Goal: Information Seeking & Learning: Learn about a topic

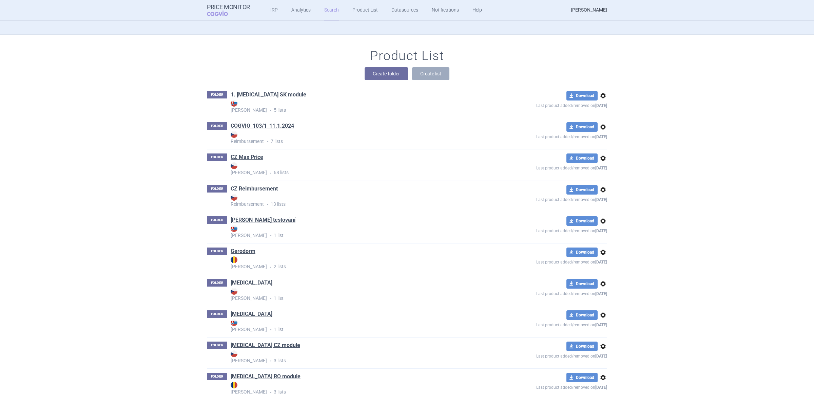
scroll to position [212, 0]
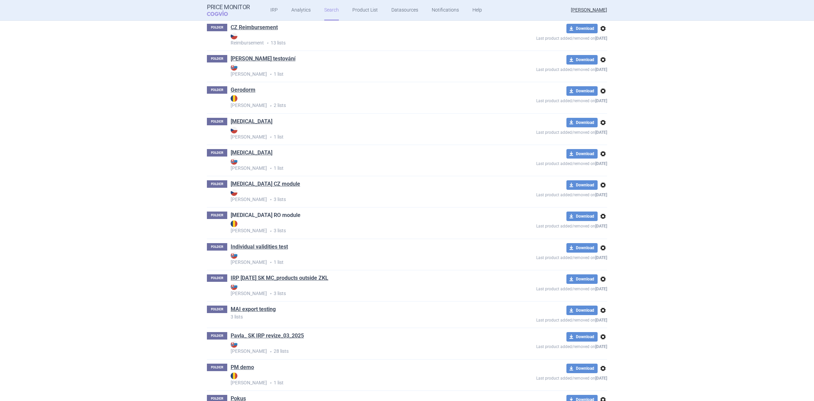
click at [265, 216] on link "[MEDICAL_DATA] RO module" at bounding box center [266, 214] width 70 height 7
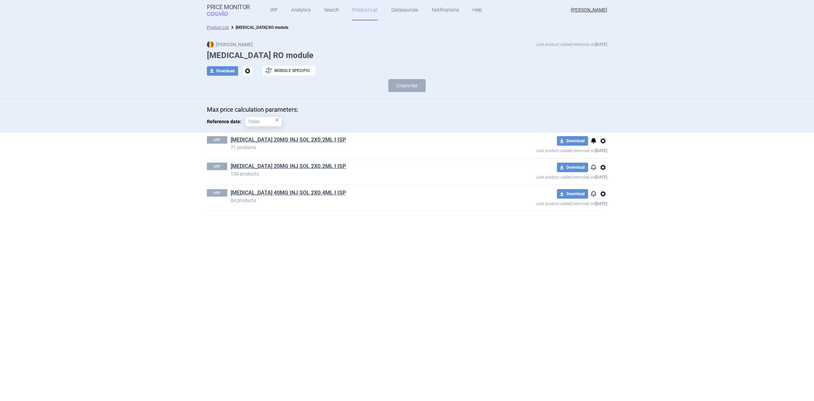
click at [270, 135] on div "LIST HUMIRA 20MG INJ SOL 2X0.2ML I ISP 71 products download Download notificati…" at bounding box center [407, 145] width 400 height 26
click at [269, 136] on link "HUMIRA 20MG INJ SOL 2X0.2ML I ISP" at bounding box center [288, 139] width 115 height 7
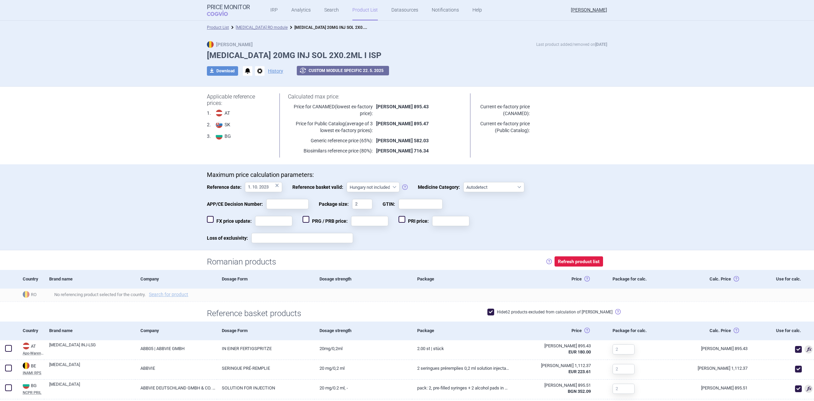
click at [596, 157] on div "Applicable reference prices: 1 . AT Apo-Warenv.I 2 . SK UUC-LP B 3 . BG NCPR PR…" at bounding box center [407, 126] width 428 height 78
click at [240, 23] on div "Product List Humira RO module HUMIRA 20MG INJ SOL 2X0.2ML I ISP" at bounding box center [407, 28] width 814 height 14
click at [239, 30] on li "[MEDICAL_DATA] RO module" at bounding box center [258, 27] width 59 height 7
click at [225, 30] on li "Product List" at bounding box center [218, 27] width 22 height 7
click at [219, 30] on li "Product List" at bounding box center [218, 27] width 22 height 7
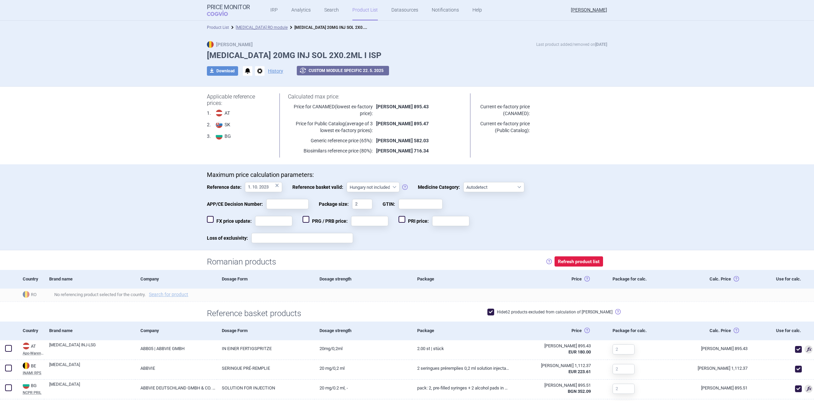
click at [219, 28] on link "Product List" at bounding box center [218, 27] width 22 height 5
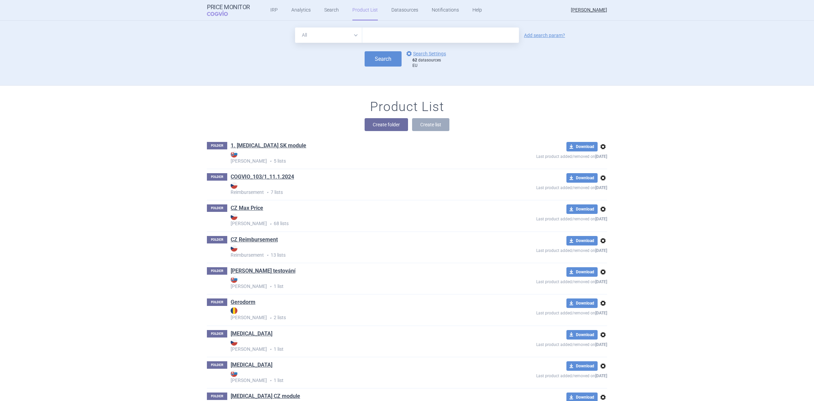
scroll to position [65, 0]
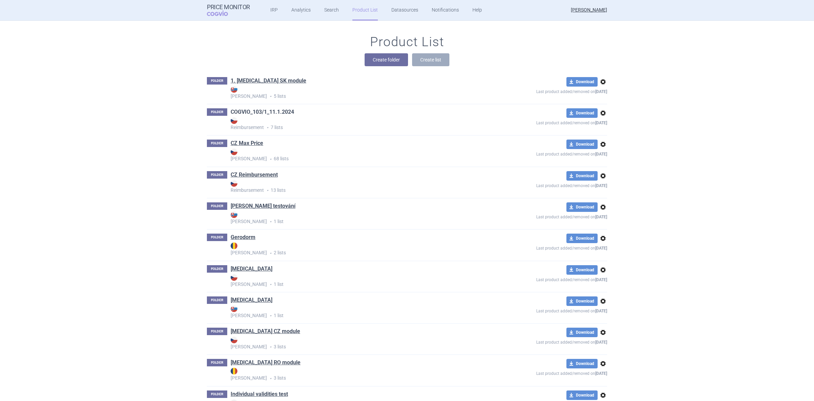
click at [267, 109] on link "COGVIO_103/1_11.1.2024" at bounding box center [262, 111] width 63 height 7
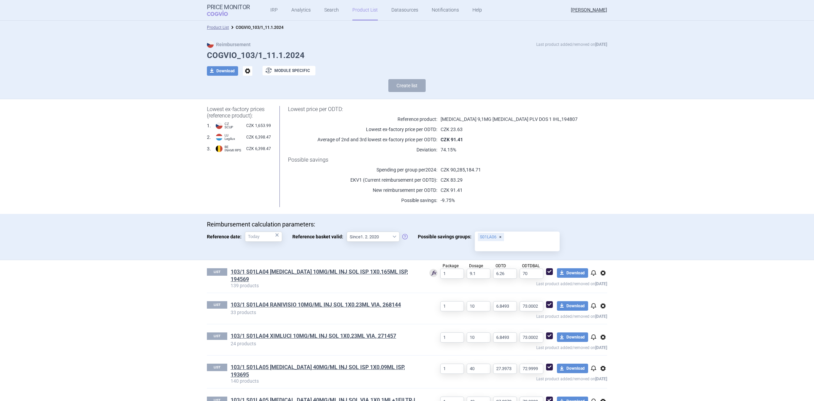
click at [274, 270] on link "103/1 S01LA04 LUCENTIS 10MG/ML INJ SOL ISP 1X0,165ML ISP, 194569" at bounding box center [325, 275] width 188 height 15
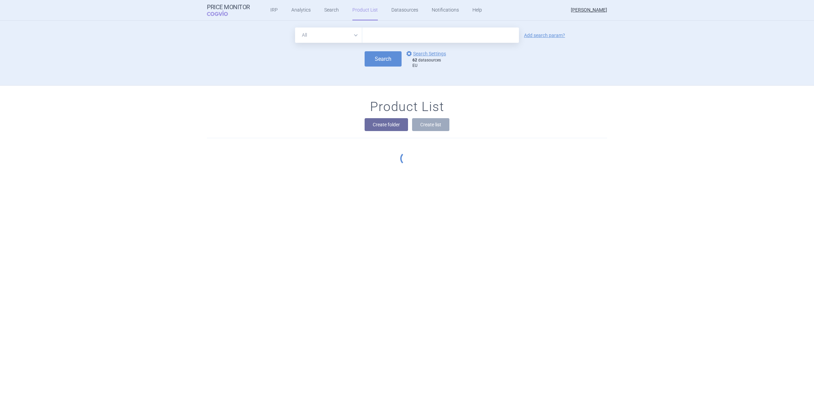
scroll to position [65, 0]
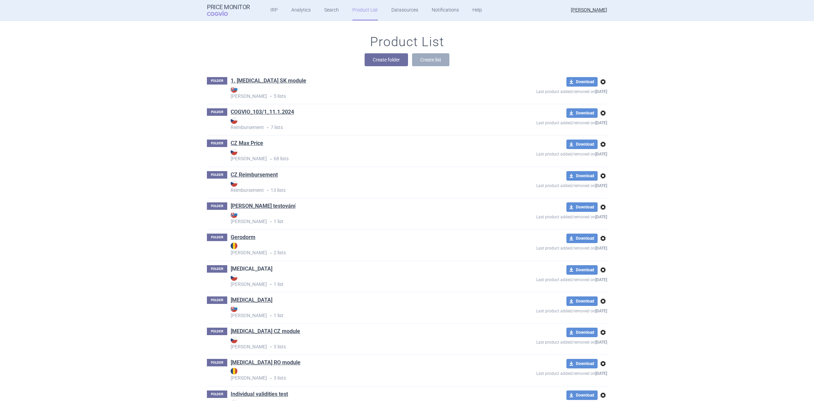
click at [233, 270] on link "[MEDICAL_DATA]" at bounding box center [252, 268] width 42 height 7
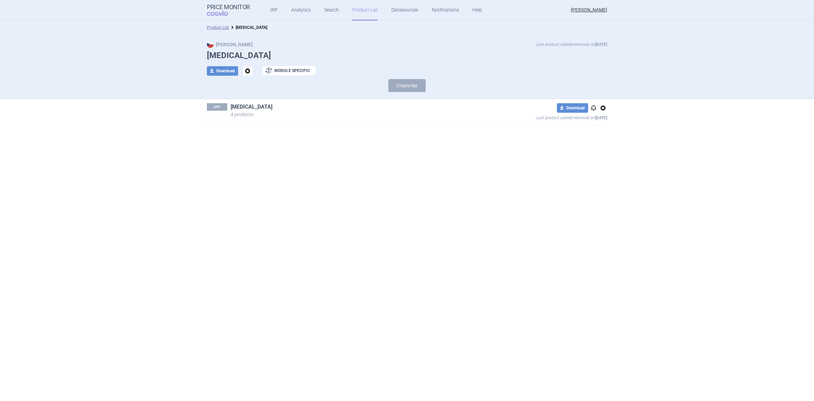
click at [232, 108] on link "humira" at bounding box center [252, 106] width 42 height 7
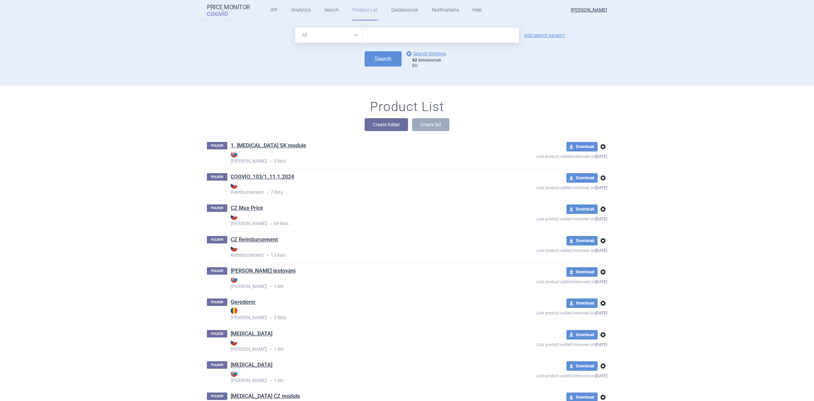
scroll to position [65, 0]
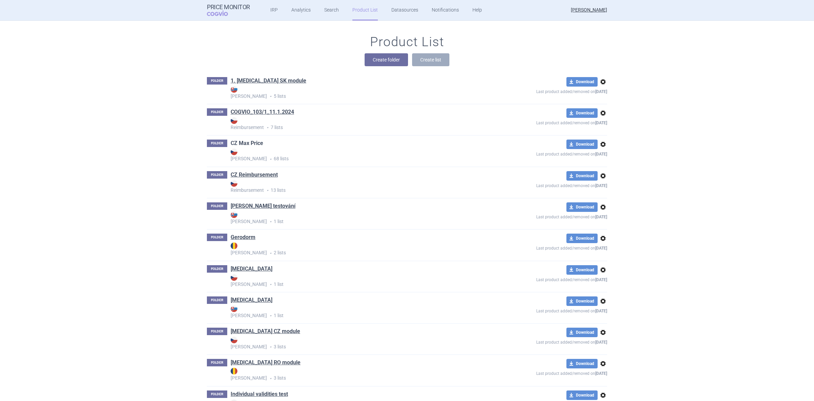
click at [240, 146] on link "CZ Max Price" at bounding box center [247, 142] width 33 height 7
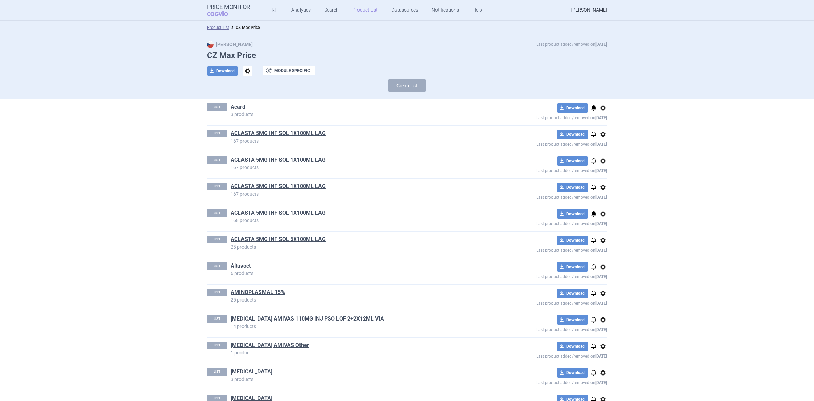
click at [243, 132] on link "ACLASTA 5MG INF SOL 1X100ML LAG" at bounding box center [278, 133] width 95 height 7
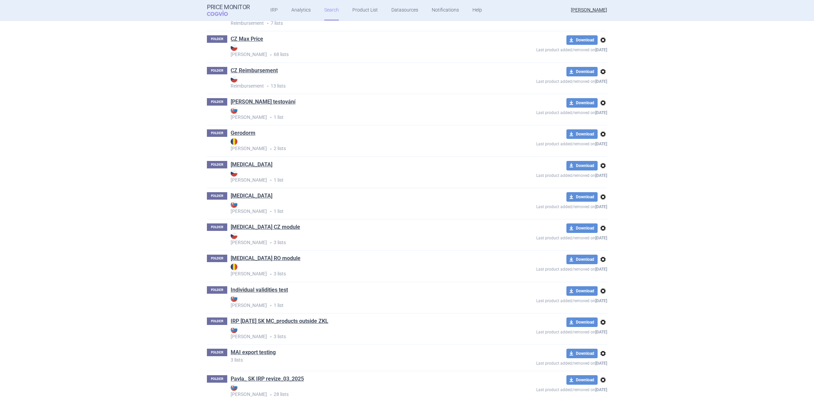
scroll to position [170, 0]
click at [269, 322] on link "IRP [DATE] SK MC_products outside ZKL" at bounding box center [280, 320] width 98 height 7
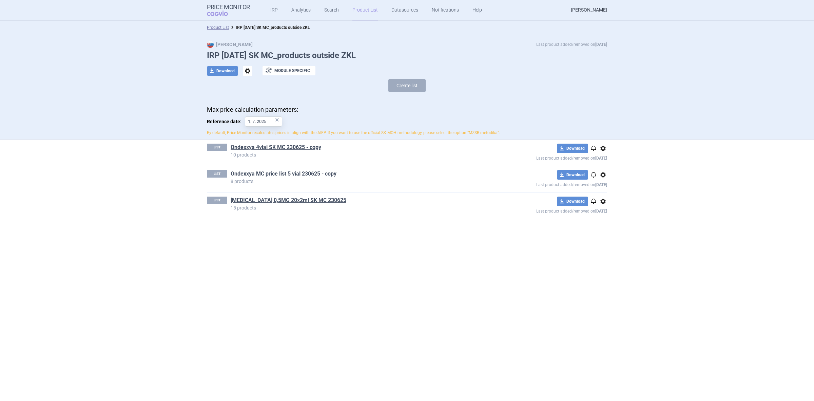
click at [262, 153] on p "10 products" at bounding box center [359, 154] width 257 height 5
click at [267, 145] on link "Ondexxya 4vial SK MC 230625 - copy" at bounding box center [276, 147] width 91 height 7
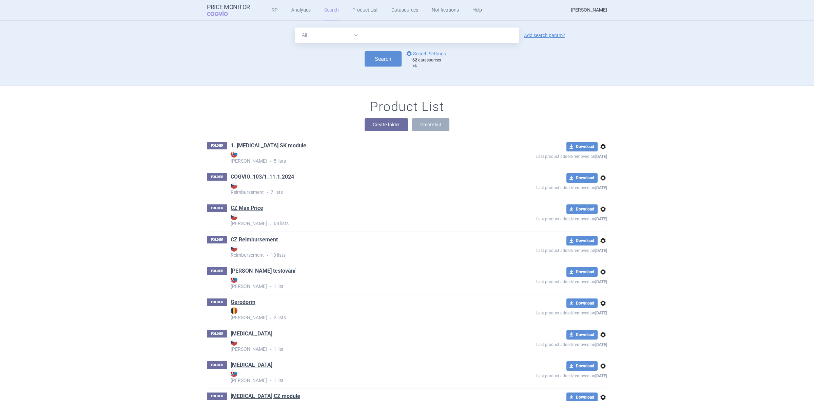
click at [221, 207] on p "FOLDER" at bounding box center [217, 207] width 20 height 7
click at [234, 206] on link "CZ Max Price" at bounding box center [247, 207] width 33 height 7
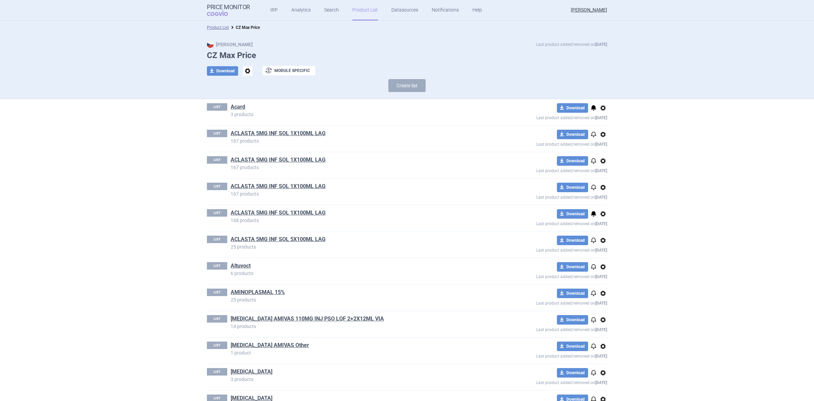
click at [257, 153] on div "LIST ACLASTA 5MG INF SOL 1X100ML LAG 167 products download Download notificatio…" at bounding box center [407, 165] width 400 height 26
click at [251, 158] on link "ACLASTA 5MG INF SOL 1X100ML LAG" at bounding box center [278, 159] width 95 height 7
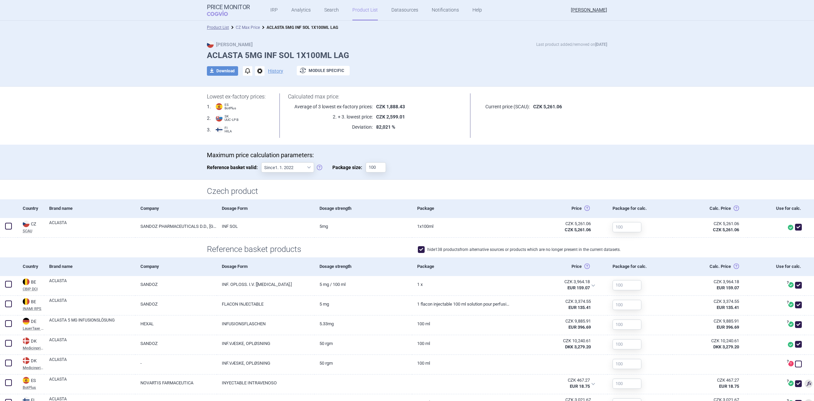
click at [241, 29] on link "CZ Max Price" at bounding box center [248, 27] width 24 height 5
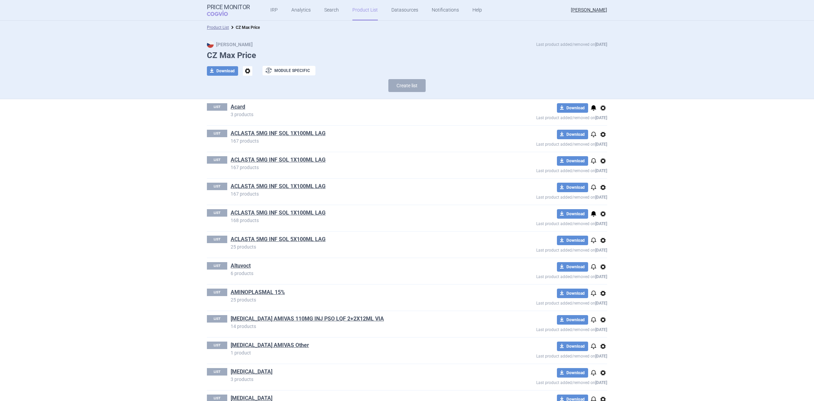
click at [226, 33] on div "Product List CZ Max Price" at bounding box center [407, 28] width 814 height 14
click at [222, 30] on li "Product List" at bounding box center [218, 27] width 22 height 7
click at [223, 26] on link "Product List" at bounding box center [218, 27] width 22 height 5
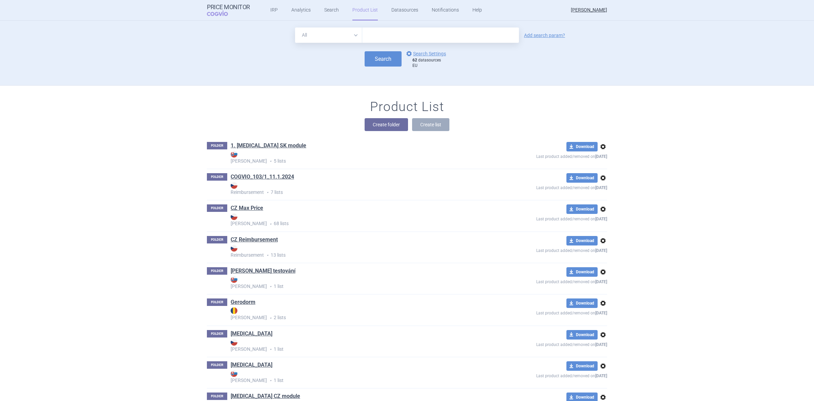
scroll to position [65, 0]
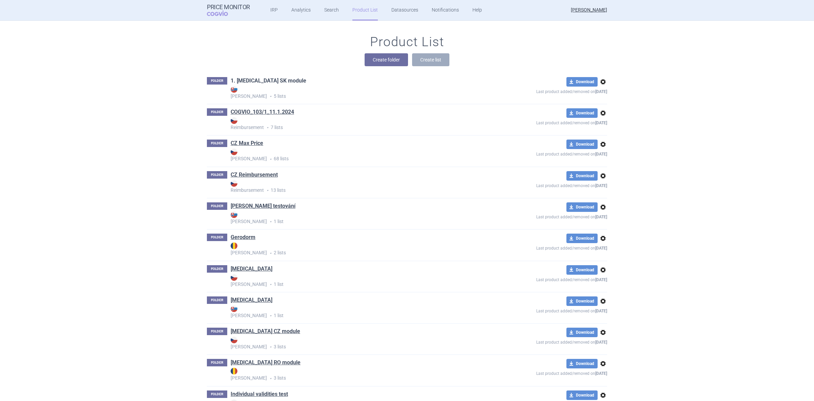
click at [262, 78] on link "1. [MEDICAL_DATA] SK module" at bounding box center [269, 80] width 76 height 7
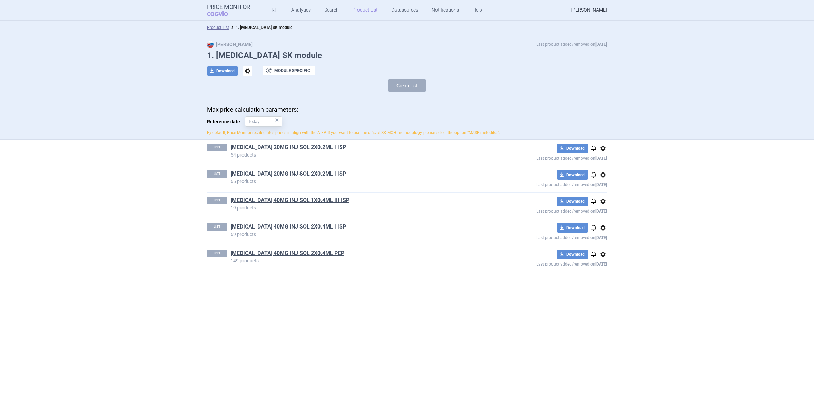
click at [250, 148] on link "HUMIRA 20MG INJ SOL 2X0.2ML I ISP" at bounding box center [288, 147] width 115 height 7
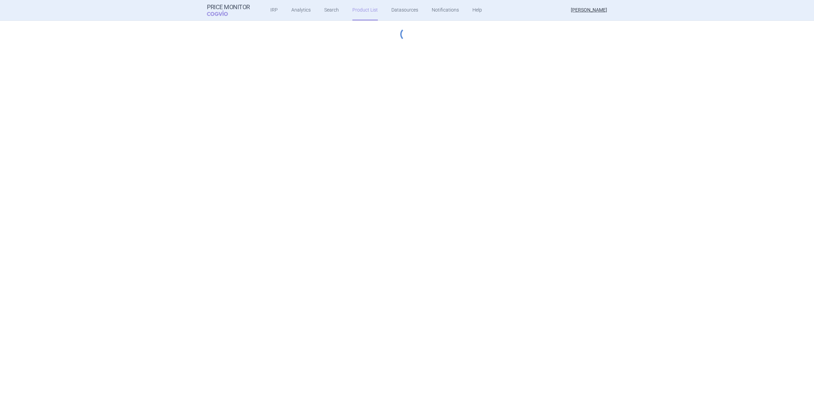
select select "2022-12-01"
